Goal: Entertainment & Leisure: Consume media (video, audio)

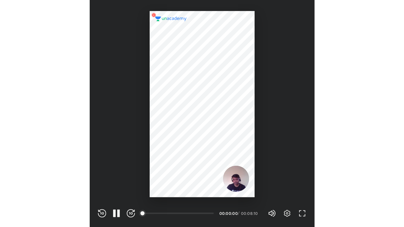
scroll to position [175, 173]
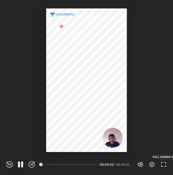
click at [165, 165] on icon "button" at bounding box center [163, 164] width 6 height 6
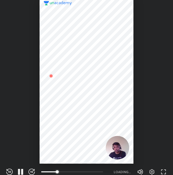
scroll to position [26146, 26148]
click at [54, 170] on div at bounding box center [54, 171] width 4 height 4
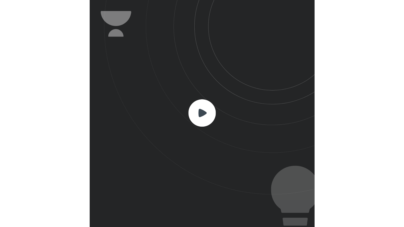
scroll to position [175, 173]
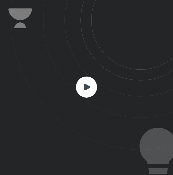
click at [76, 92] on icon at bounding box center [86, 86] width 21 height 21
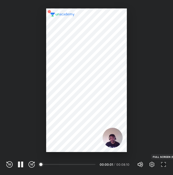
click at [163, 162] on icon "button" at bounding box center [163, 164] width 6 height 6
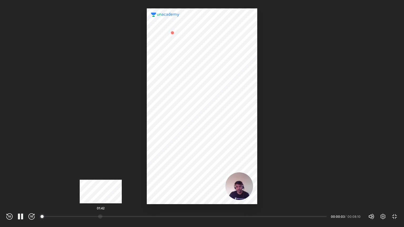
click at [101, 174] on div at bounding box center [100, 217] width 4 height 4
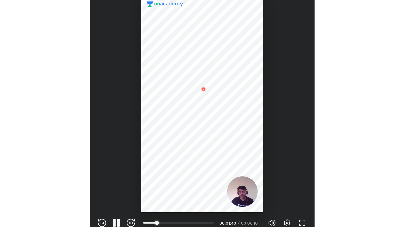
scroll to position [175, 173]
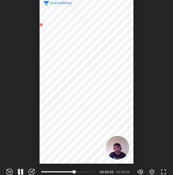
click at [166, 170] on div "REWIND (J) PAUSE (K) FORWARD (L) 01:42 00:05:02 / 00:08:10 Volume (M) 100% Sett…" at bounding box center [86, 170] width 173 height 23
click at [163, 170] on icon "button" at bounding box center [163, 171] width 6 height 6
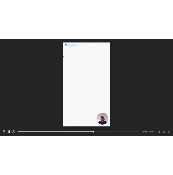
scroll to position [227, 404]
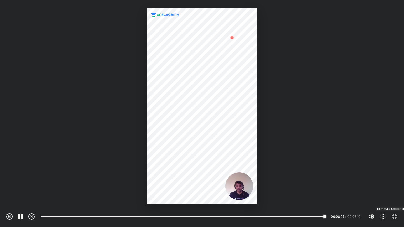
click at [172, 174] on icon "button" at bounding box center [395, 217] width 6 height 6
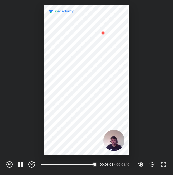
scroll to position [175, 173]
